Goal: Find contact information: Find contact information

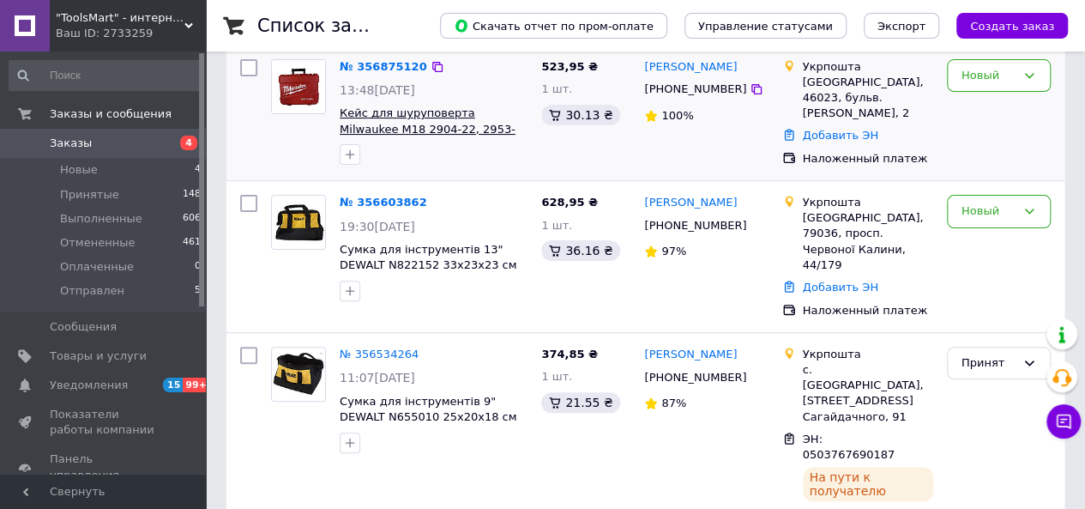
scroll to position [146, 0]
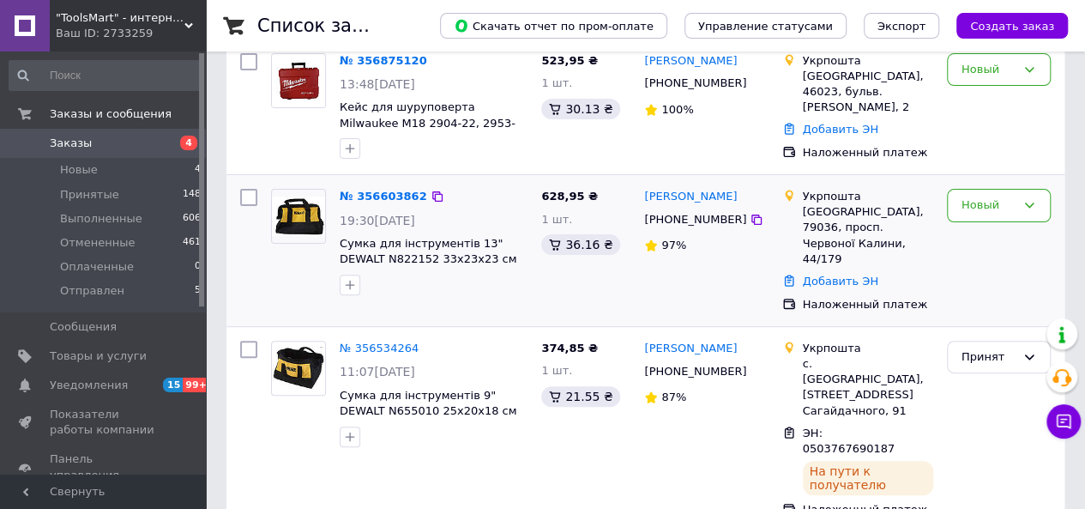
drag, startPoint x: 638, startPoint y: 196, endPoint x: 744, endPoint y: 196, distance: 105.5
click at [744, 196] on div "[PERSON_NAME] [PHONE_NUMBER] 97%" at bounding box center [705, 250] width 137 height 137
copy link "[PERSON_NAME]"
drag, startPoint x: 663, startPoint y: 214, endPoint x: 724, endPoint y: 222, distance: 61.4
click at [724, 222] on div "[PHONE_NUMBER]" at bounding box center [695, 219] width 109 height 22
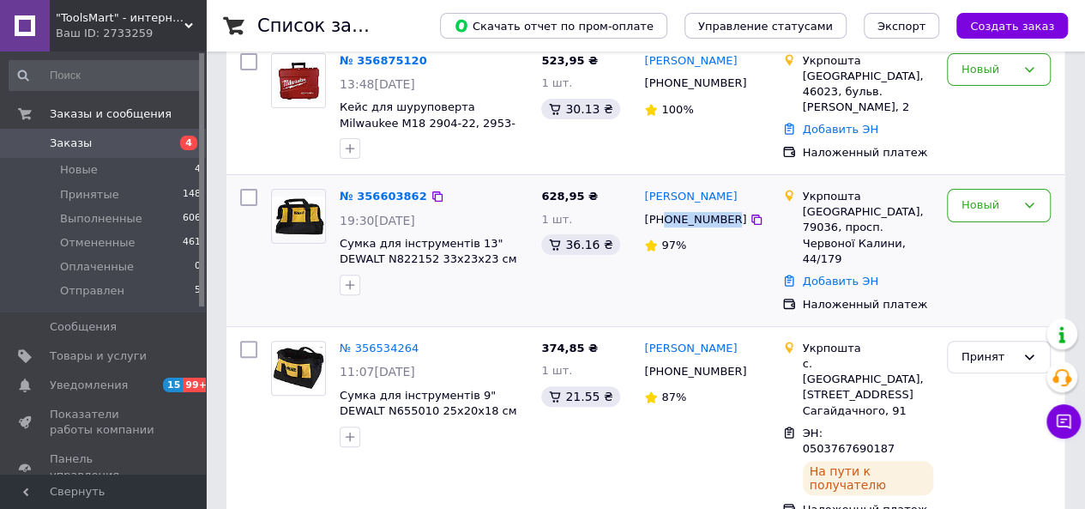
copy div "0734935338"
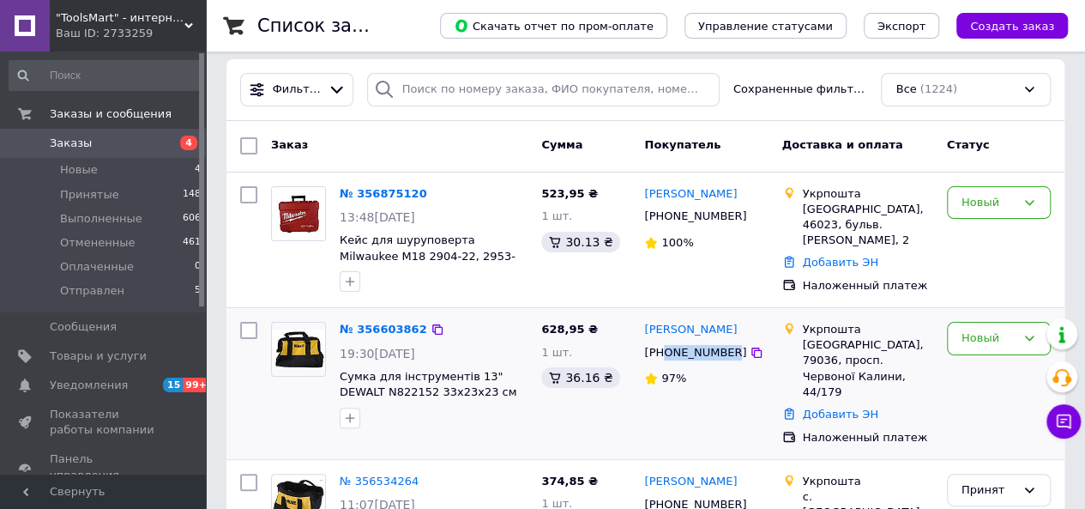
scroll to position [12, 0]
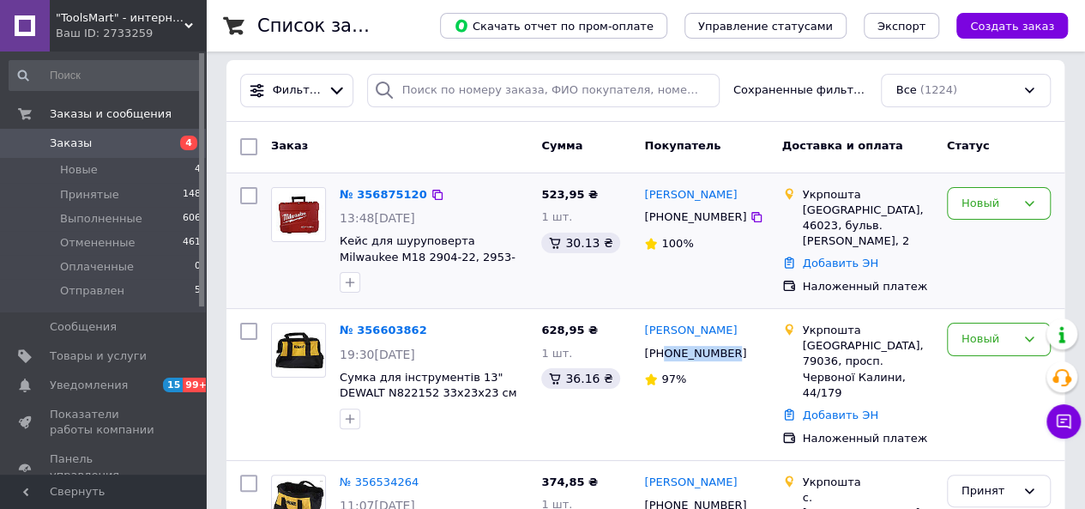
drag, startPoint x: 637, startPoint y: 196, endPoint x: 741, endPoint y: 197, distance: 103.8
click at [741, 197] on div "[PERSON_NAME] [PHONE_NUMBER] 100%" at bounding box center [705, 241] width 137 height 122
copy link "[PERSON_NAME]"
drag, startPoint x: 662, startPoint y: 215, endPoint x: 724, endPoint y: 220, distance: 62.0
click at [724, 220] on div "[PHONE_NUMBER]" at bounding box center [695, 217] width 109 height 22
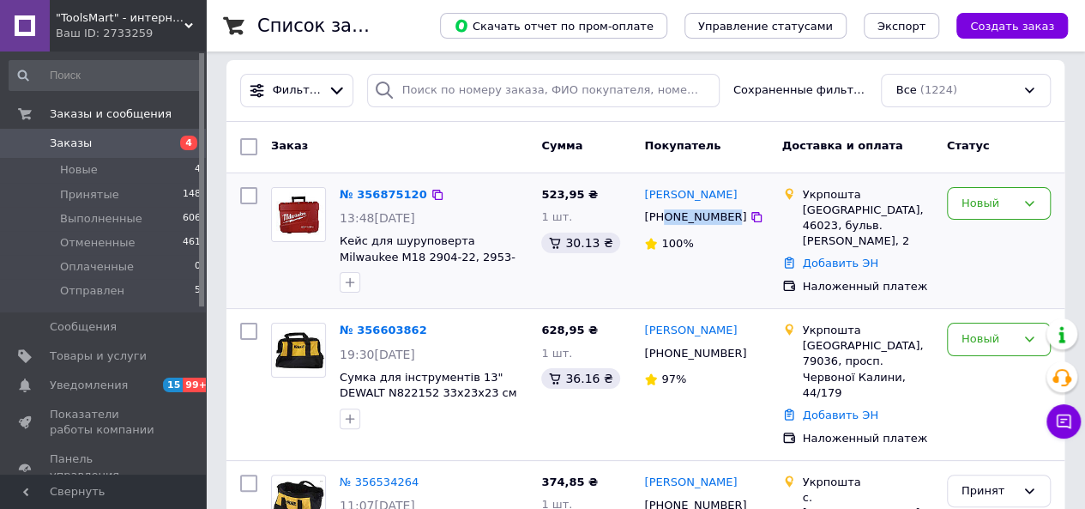
copy div "0661516796"
